Goal: Information Seeking & Learning: Find specific fact

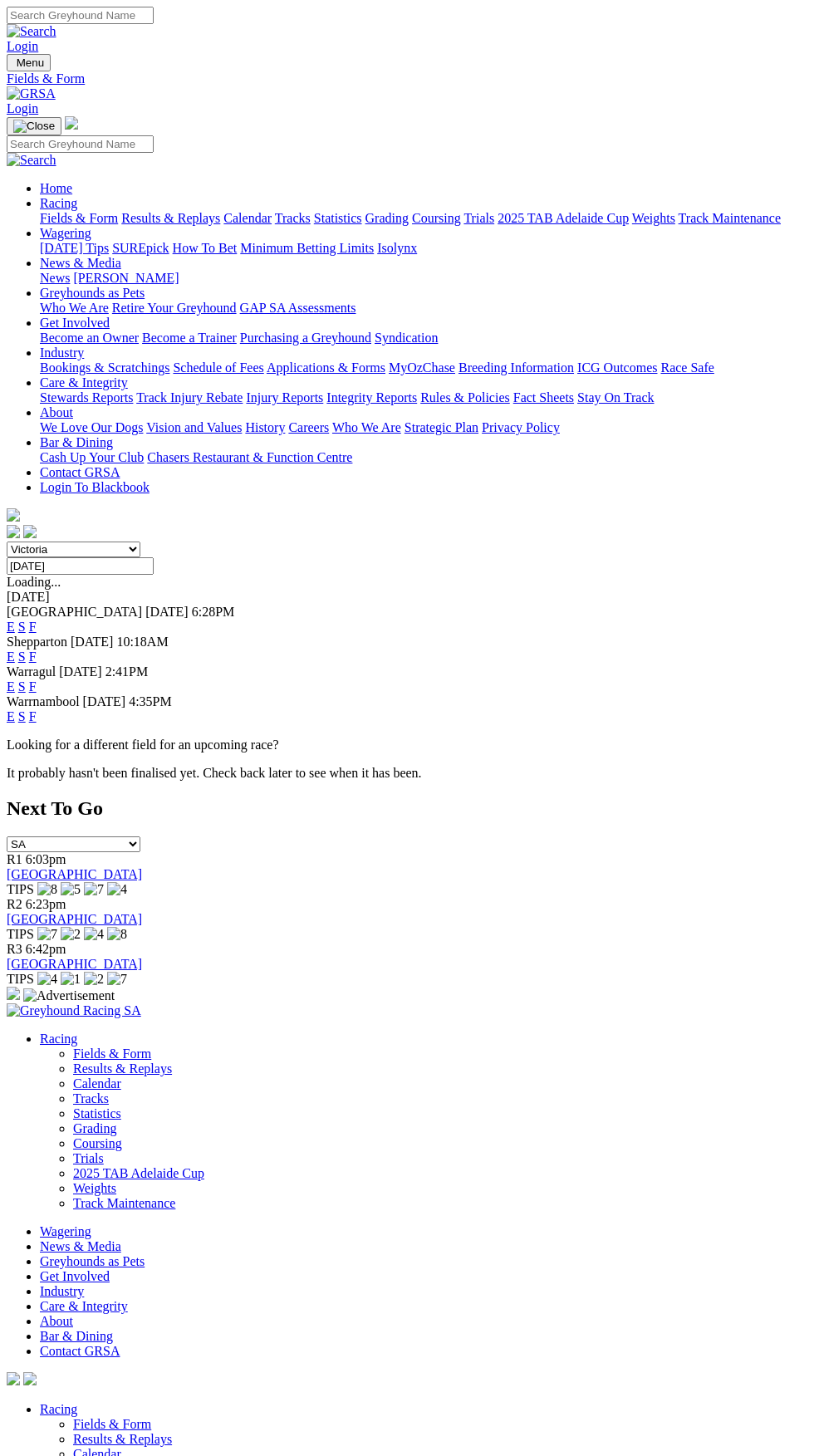
type input "[DATE]"
click at [36, 709] on link "F" at bounding box center [33, 716] width 8 height 14
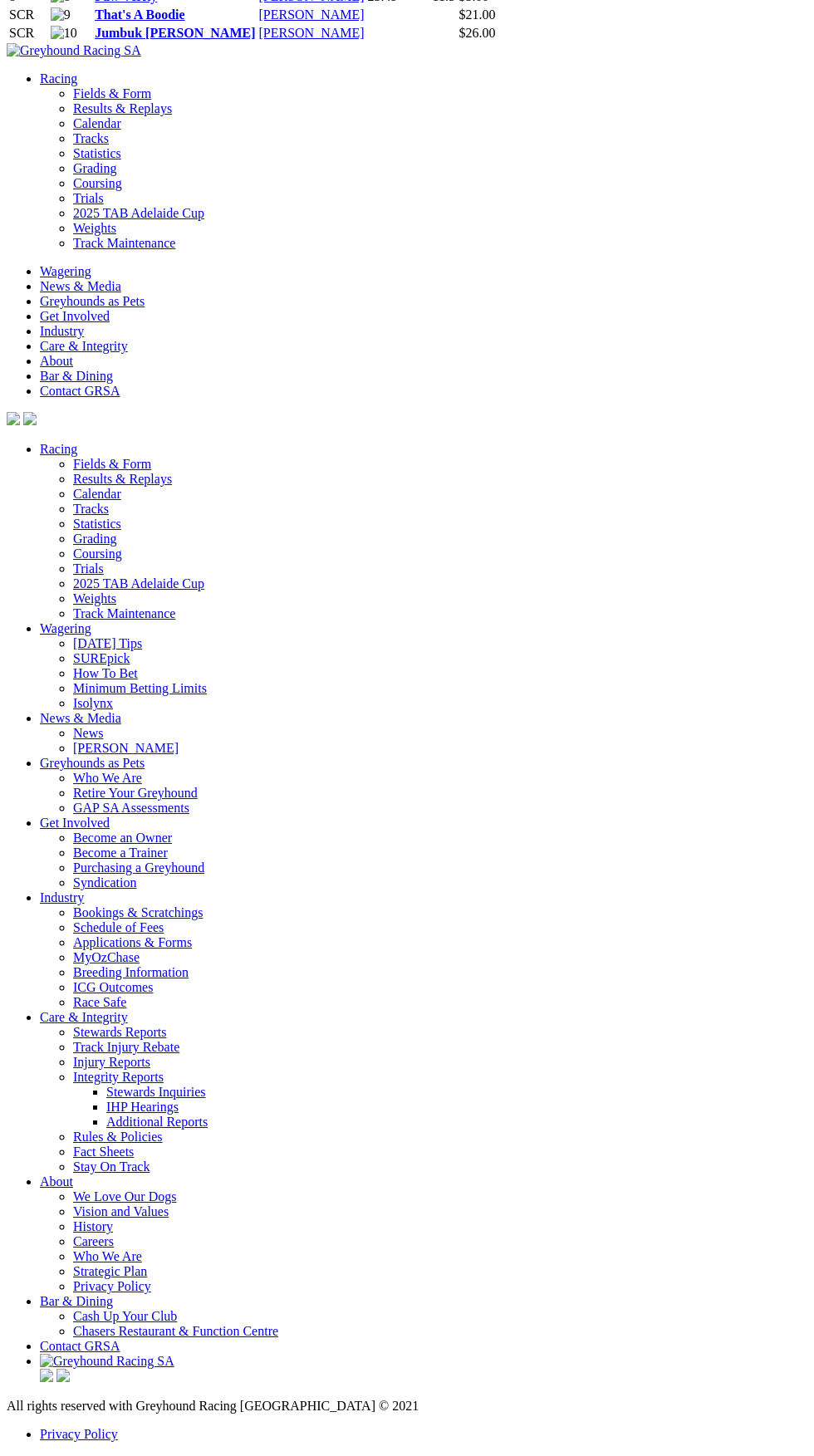
scroll to position [5062, 0]
